Goal: Task Accomplishment & Management: Manage account settings

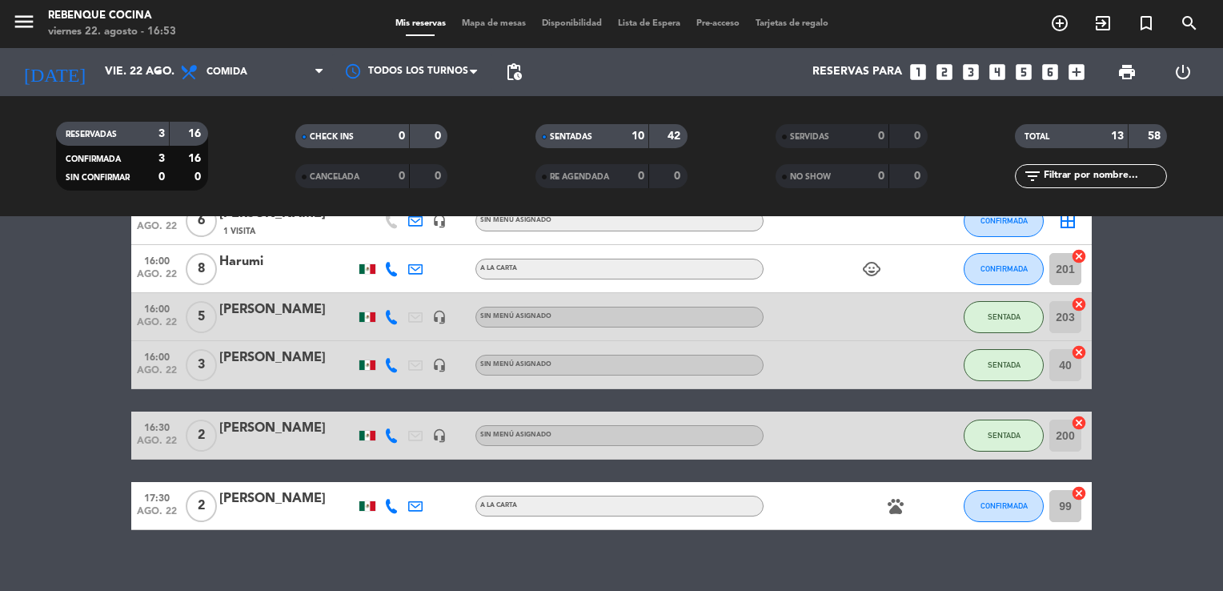
scroll to position [498, 0]
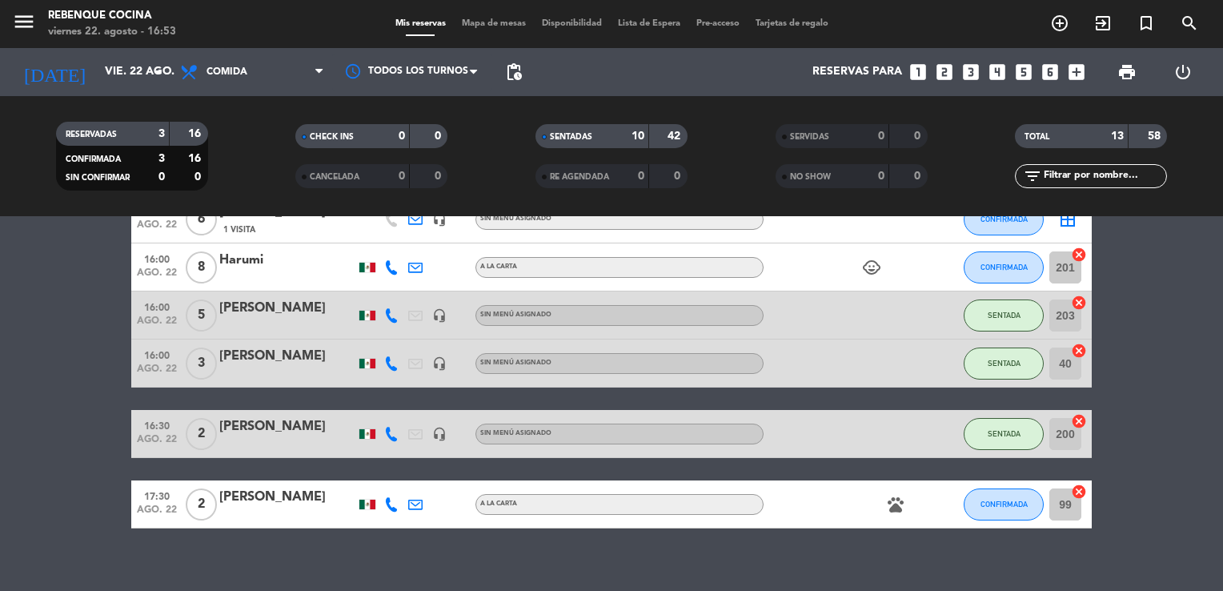
click at [329, 278] on div at bounding box center [287, 277] width 136 height 13
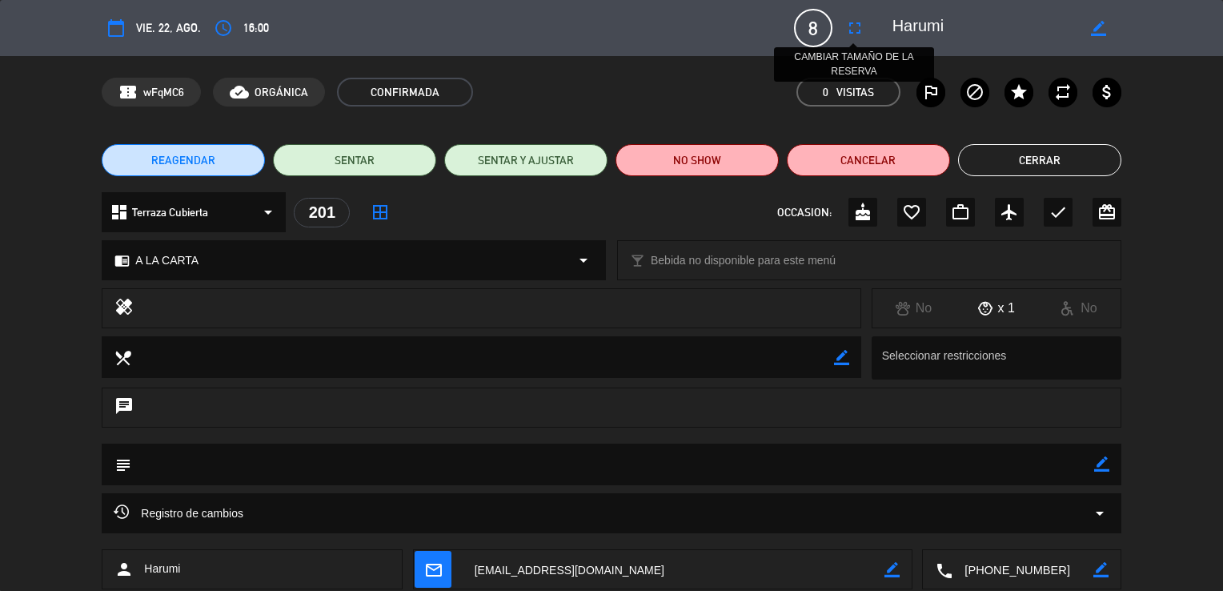
click at [850, 27] on icon "fullscreen" at bounding box center [854, 27] width 19 height 19
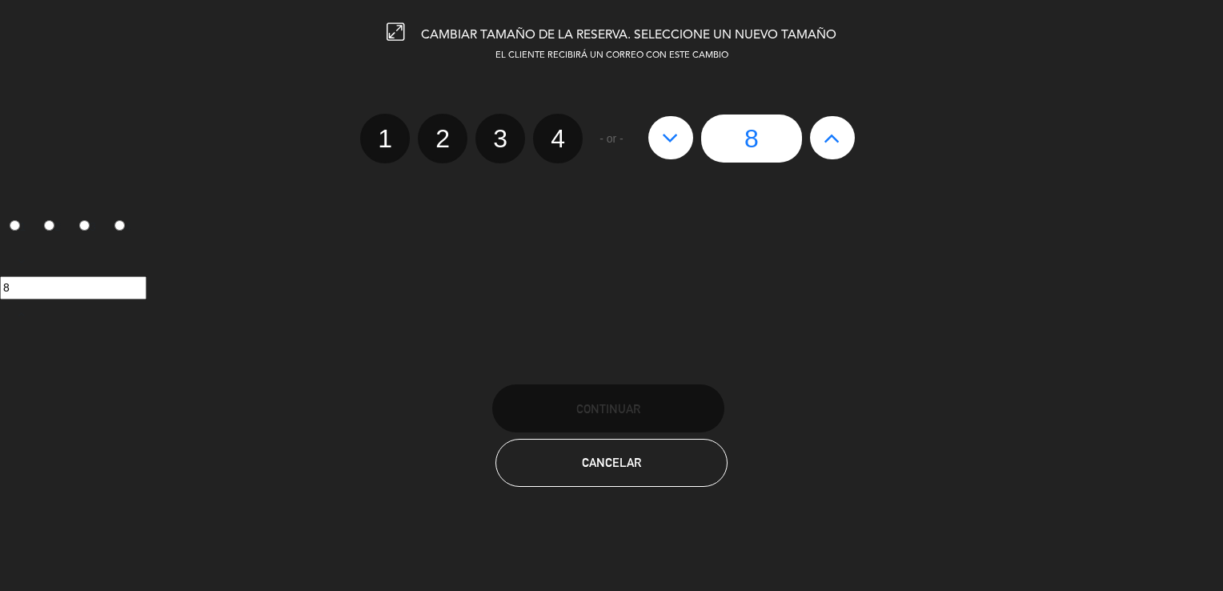
click at [656, 139] on button at bounding box center [670, 137] width 45 height 43
type input "7"
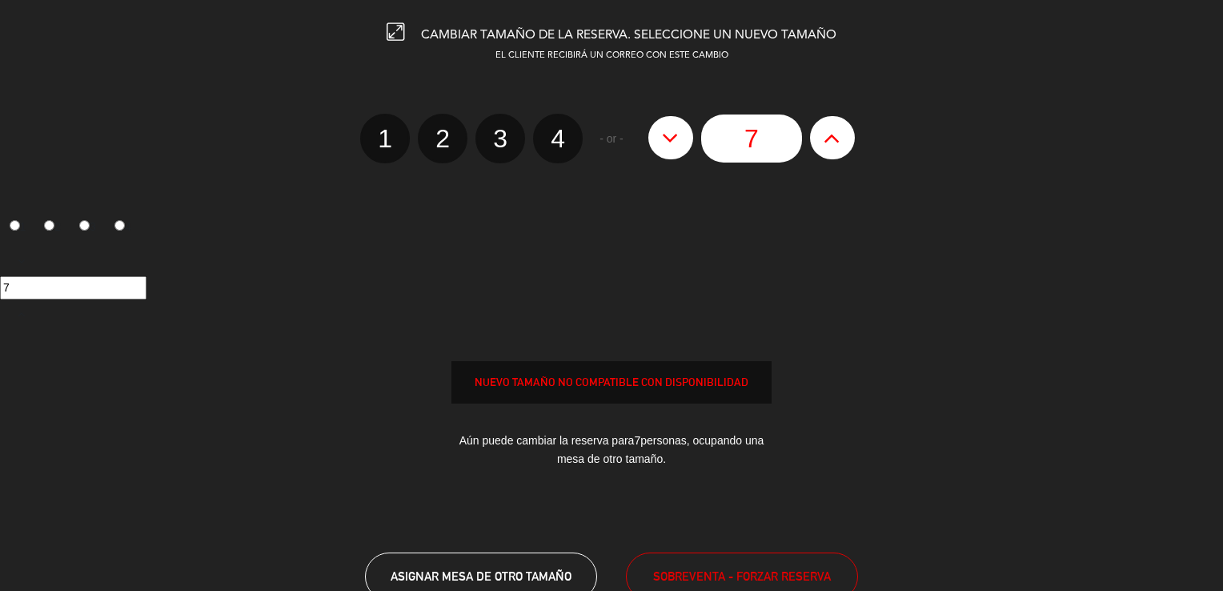
click at [656, 139] on button at bounding box center [670, 137] width 45 height 43
type input "6"
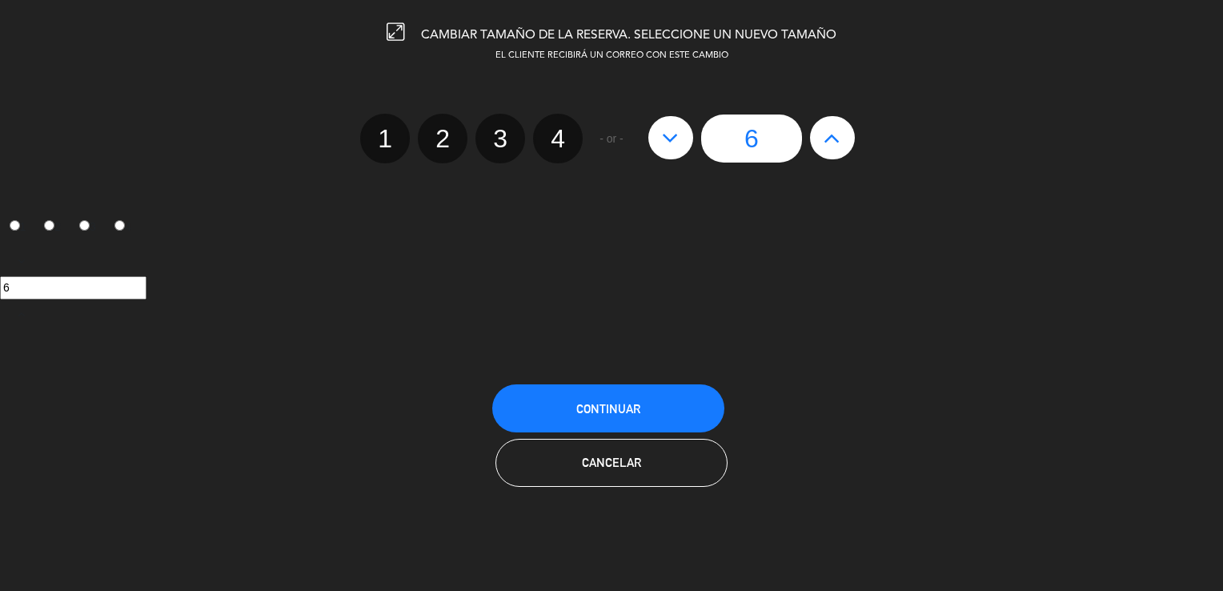
click at [656, 139] on button at bounding box center [670, 137] width 45 height 43
type input "5"
click at [628, 402] on span "Continuar" at bounding box center [608, 409] width 64 height 14
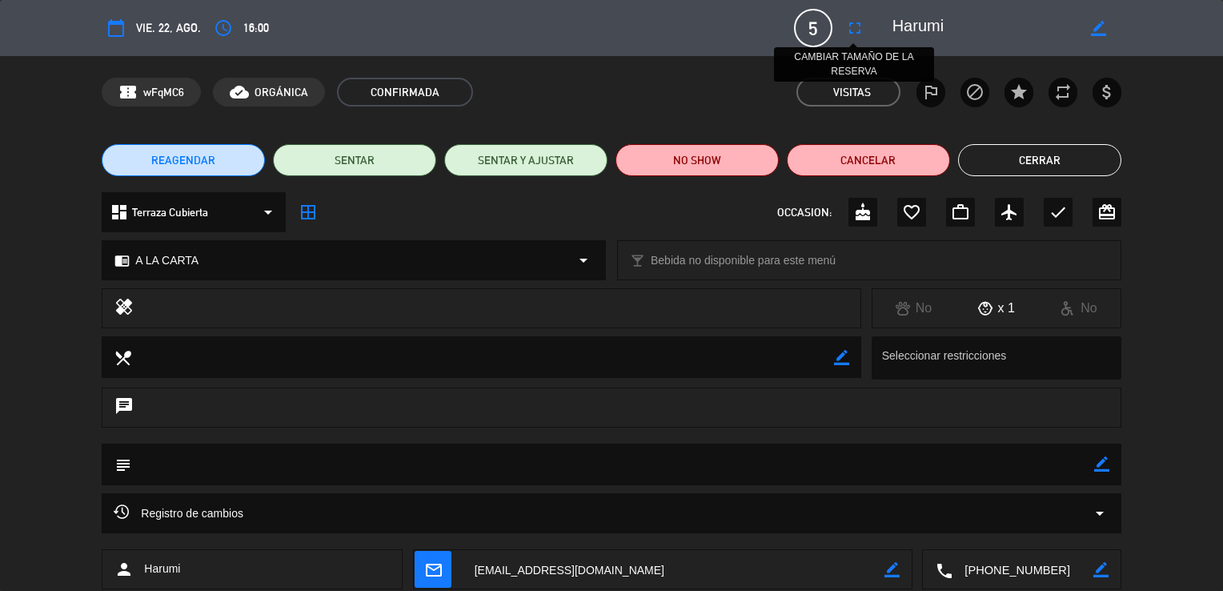
click at [851, 42] on button "fullscreen" at bounding box center [854, 28] width 29 height 29
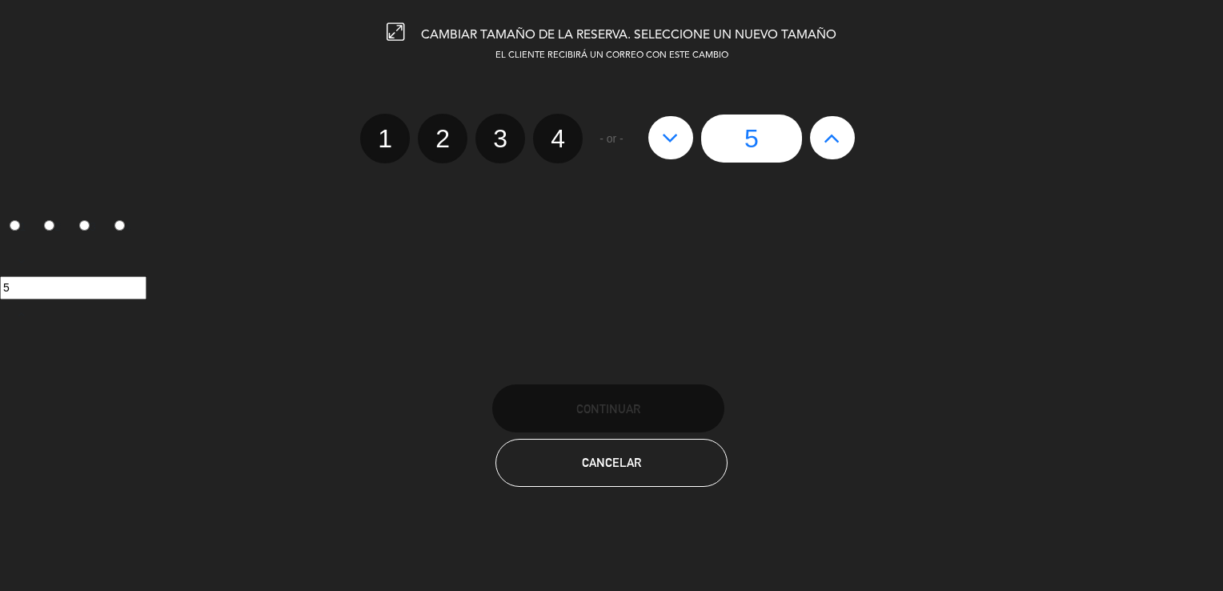
click at [836, 129] on icon at bounding box center [832, 138] width 17 height 26
type input "6"
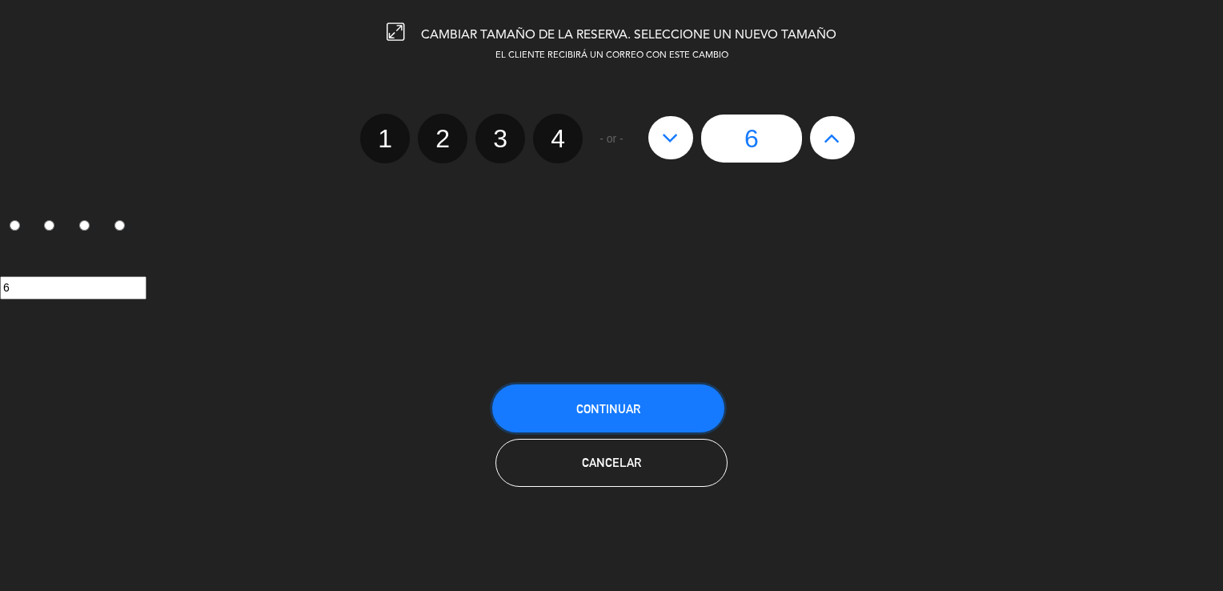
click at [617, 402] on span "Continuar" at bounding box center [608, 409] width 64 height 14
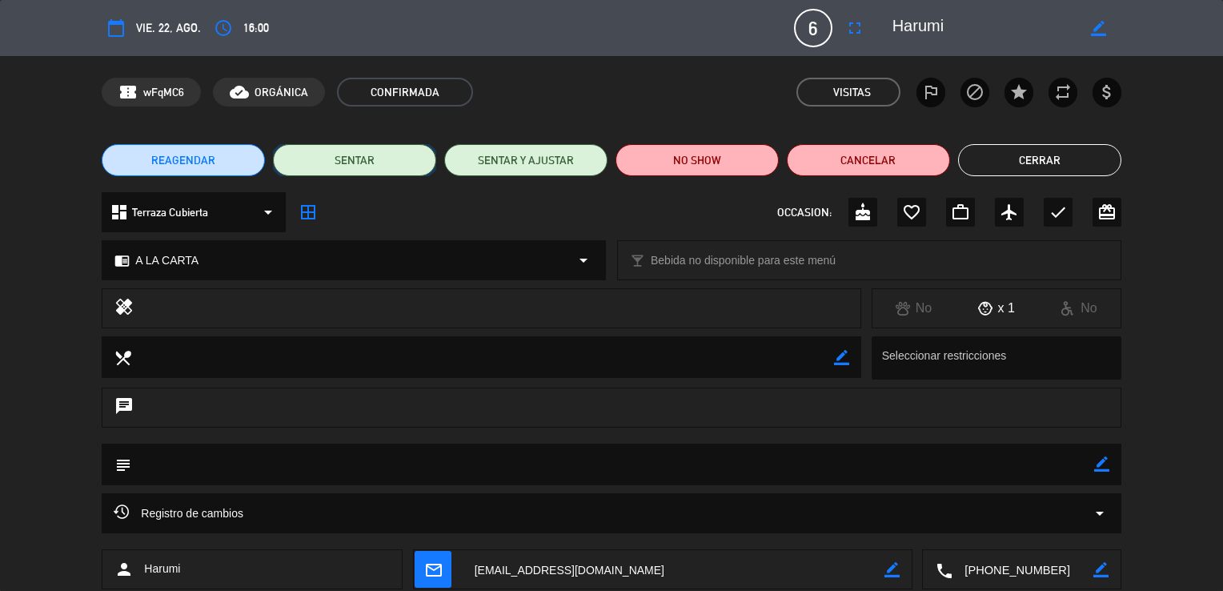
click at [307, 161] on button "SENTAR" at bounding box center [354, 160] width 163 height 32
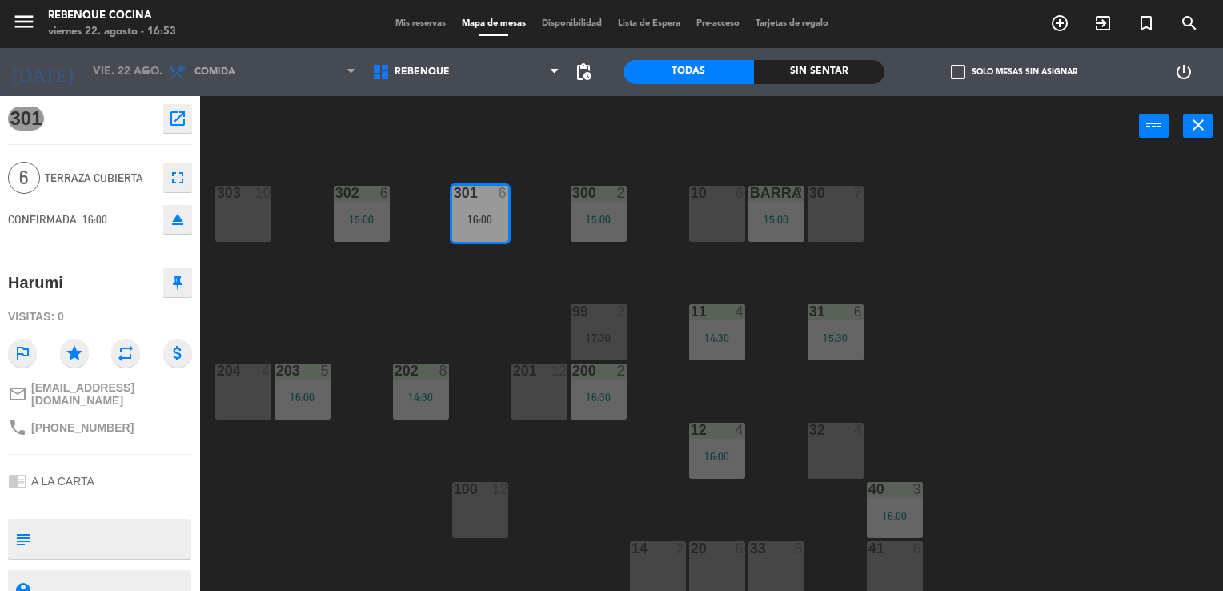
scroll to position [5, 0]
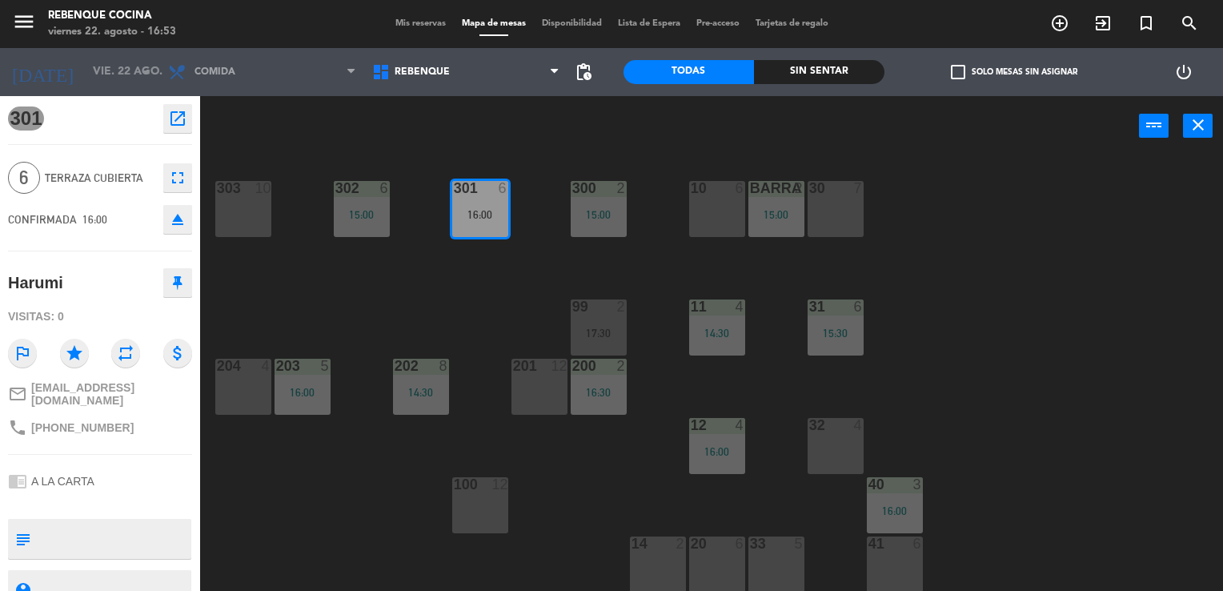
click at [709, 565] on div "20 6" at bounding box center [717, 564] width 56 height 56
click at [692, 544] on div "20" at bounding box center [691, 543] width 1 height 14
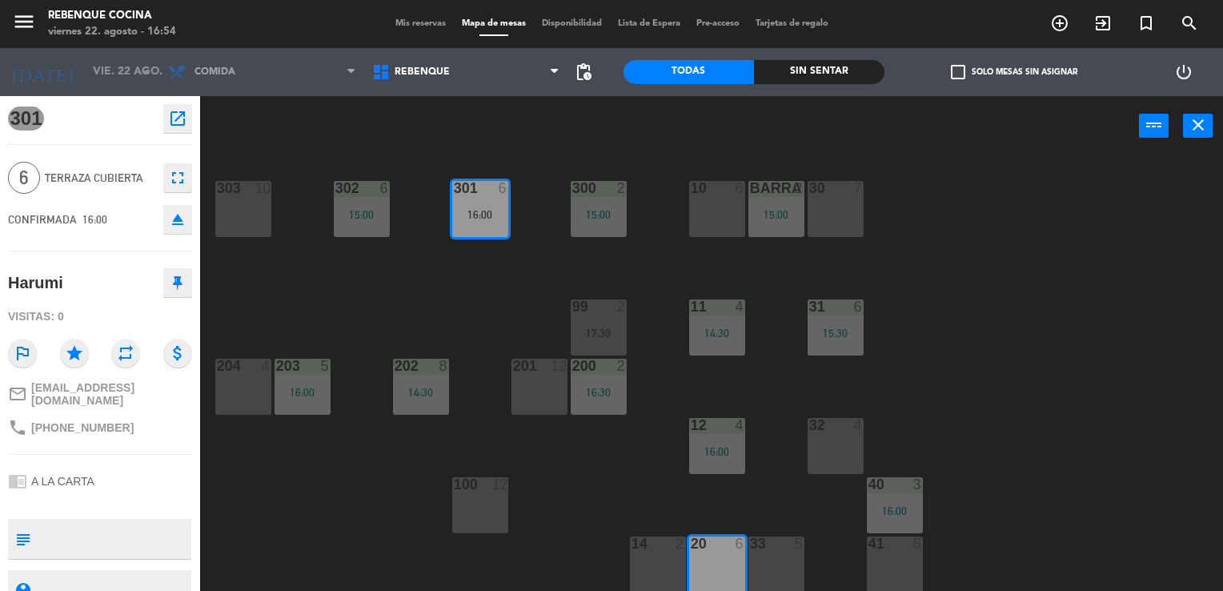
click at [692, 544] on div "20" at bounding box center [691, 543] width 1 height 14
drag, startPoint x: 1193, startPoint y: 137, endPoint x: 1196, endPoint y: 124, distance: 13.2
click at [1196, 124] on div "power_input close" at bounding box center [711, 126] width 1023 height 61
click at [733, 583] on div "20 6" at bounding box center [717, 564] width 56 height 56
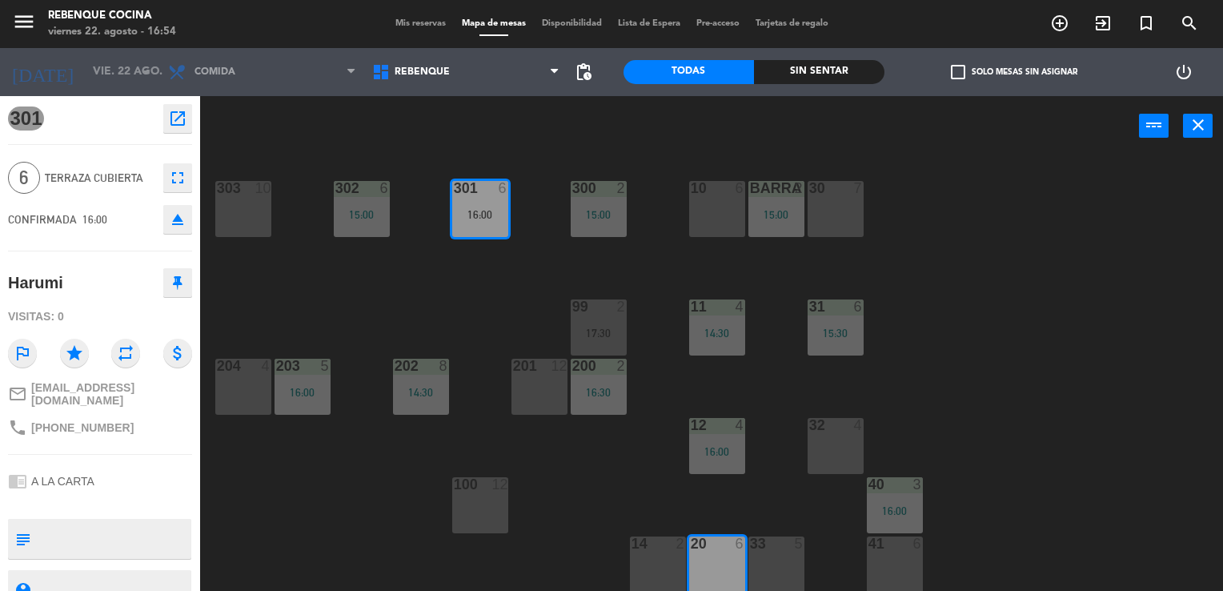
click at [733, 583] on div "20 6" at bounding box center [717, 564] width 56 height 56
click at [495, 511] on div "100 12" at bounding box center [480, 505] width 56 height 56
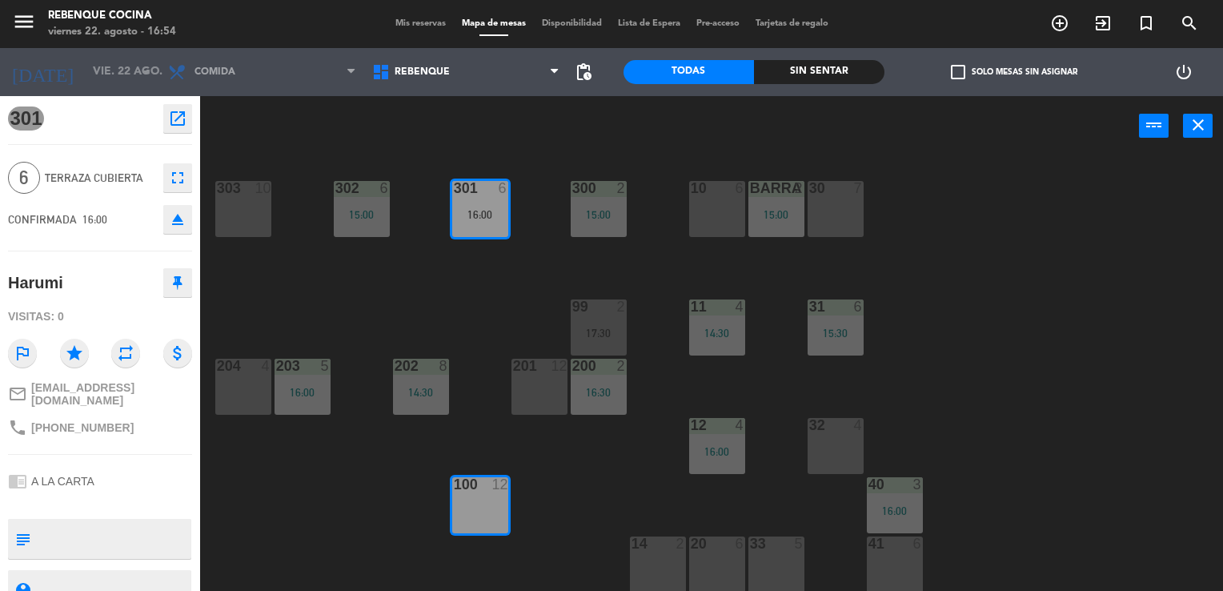
click at [495, 511] on div "100 12" at bounding box center [480, 505] width 56 height 56
click at [492, 181] on div at bounding box center [480, 188] width 26 height 14
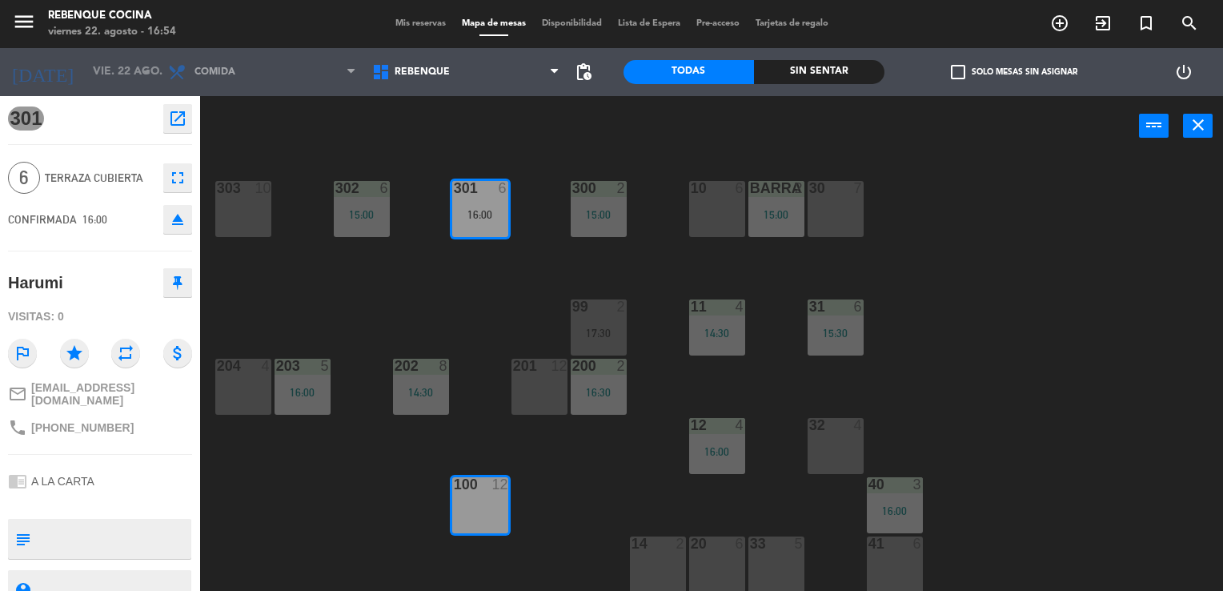
click at [495, 209] on div "16:00" at bounding box center [480, 214] width 56 height 11
click at [1186, 119] on button "close" at bounding box center [1198, 126] width 30 height 24
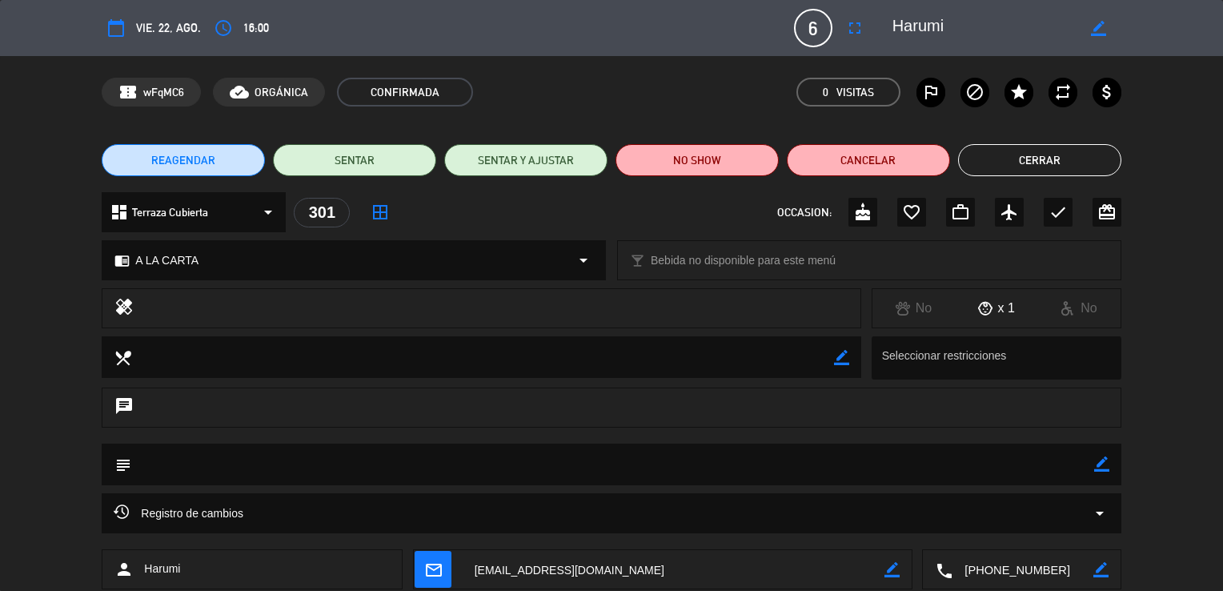
click at [1023, 152] on button "Cerrar" at bounding box center [1039, 160] width 163 height 32
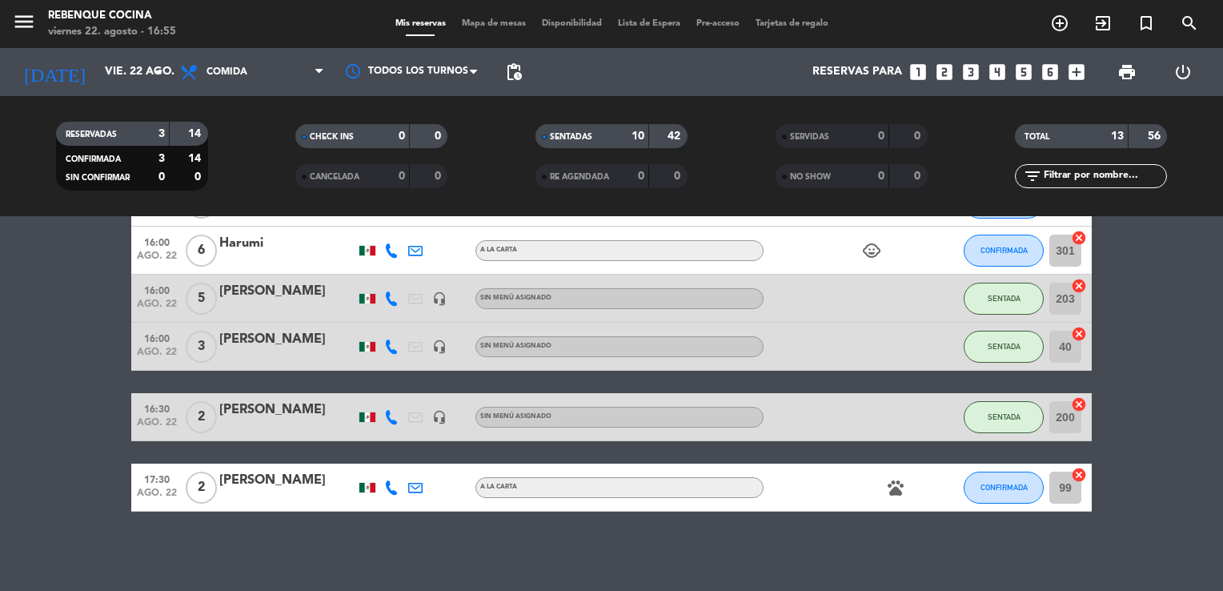
scroll to position [512, 0]
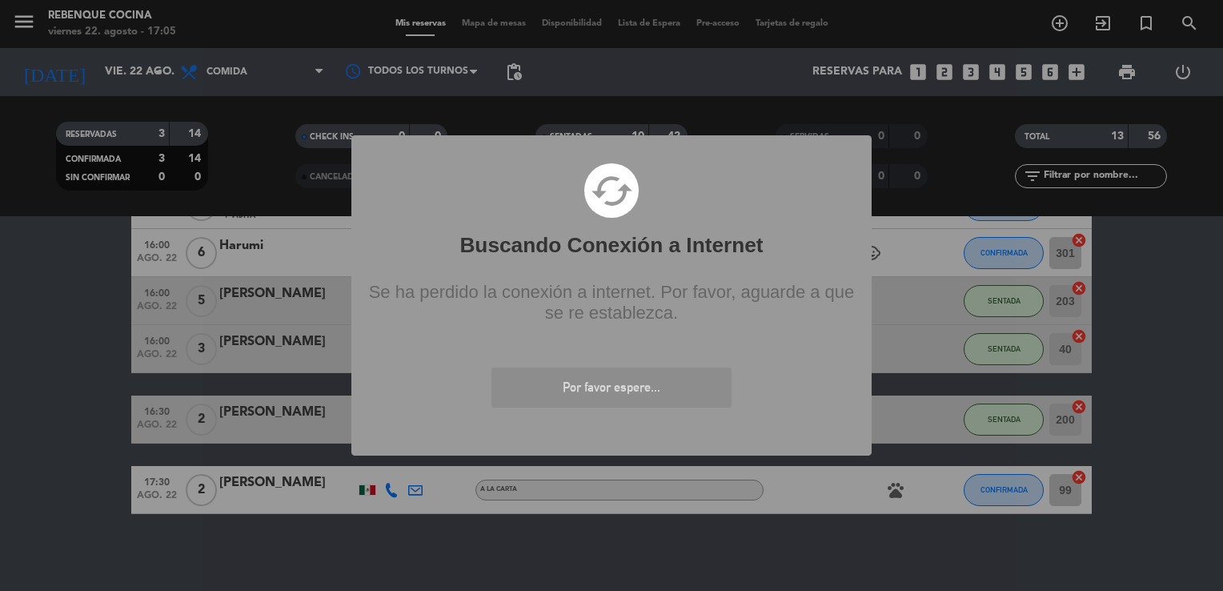
click at [288, 122] on div "? ! i Buscando Conexión a Internet × cached Se ha perdido la conexión a interne…" at bounding box center [611, 295] width 1223 height 591
click at [268, 130] on div "? ! i Buscando Conexión a Internet × cached Se ha perdido la conexión a interne…" at bounding box center [611, 295] width 1223 height 591
